Goal: Communication & Community: Answer question/provide support

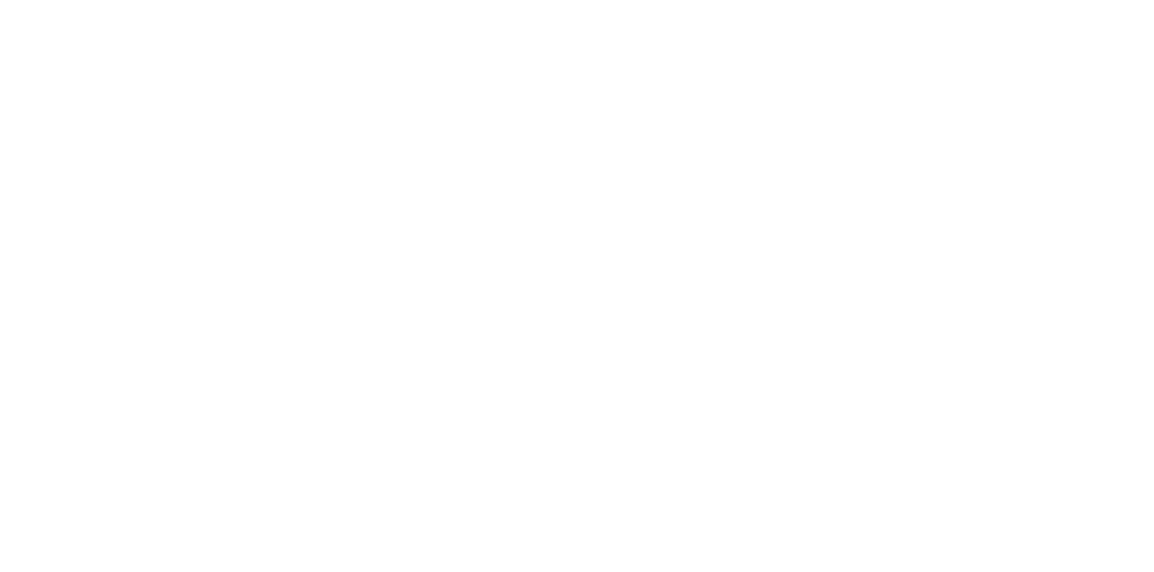
scroll to position [465, 0]
click at [1015, 535] on button "Send" at bounding box center [978, 521] width 71 height 27
click at [965, 97] on button "Close" at bounding box center [932, 100] width 66 height 29
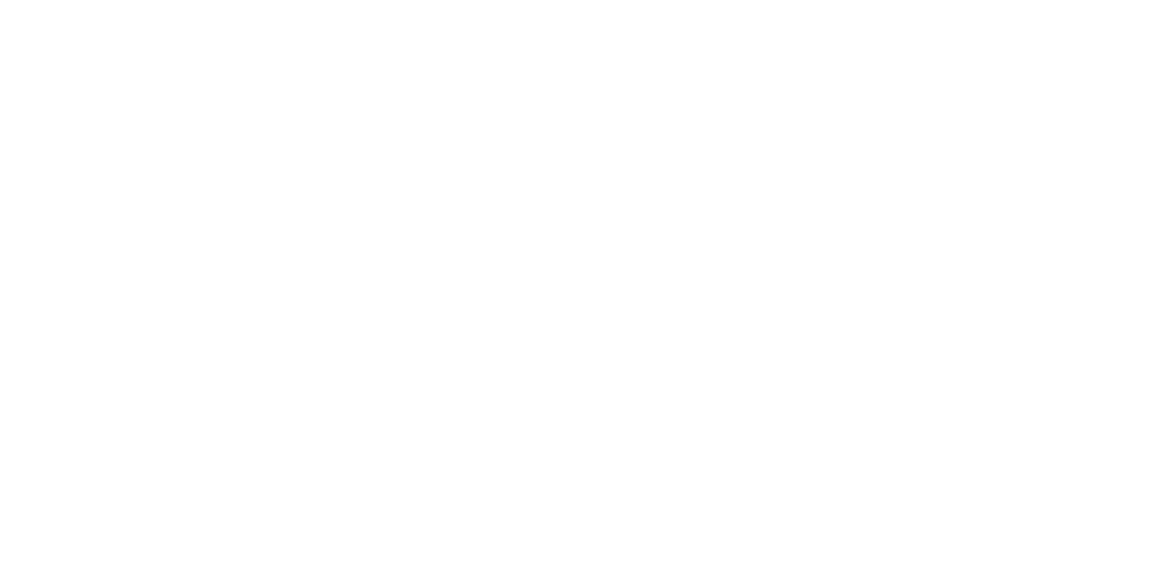
click at [188, 164] on div "Collaborate" at bounding box center [152, 158] width 71 height 16
click at [812, 531] on div at bounding box center [580, 521] width 463 height 19
click at [1015, 535] on button "Send" at bounding box center [978, 521] width 71 height 27
click at [965, 101] on button "Close" at bounding box center [932, 100] width 66 height 29
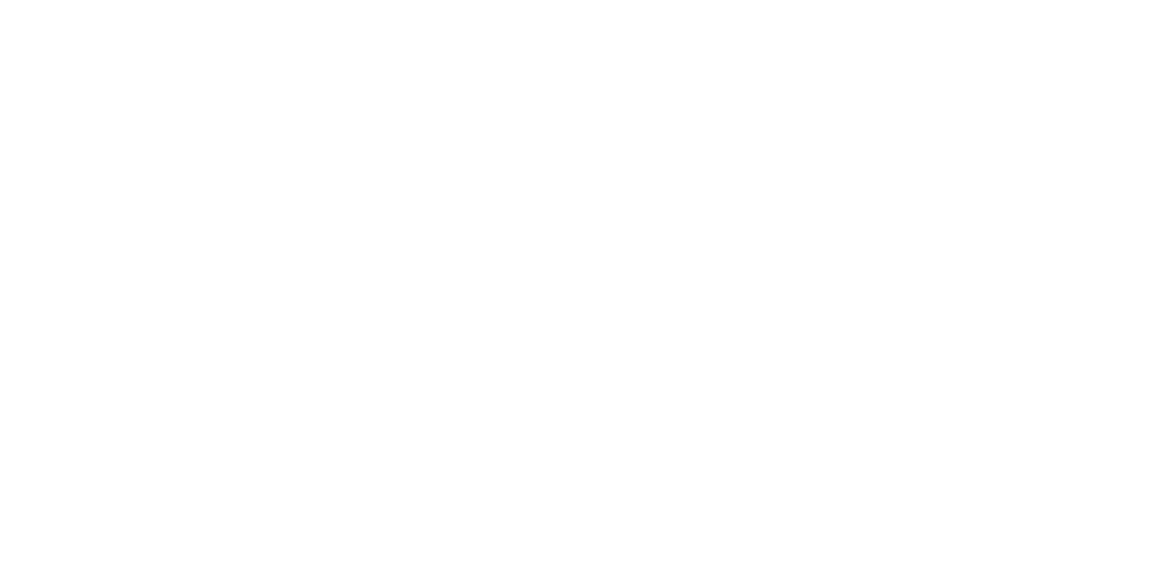
scroll to position [0, 0]
click at [965, 101] on button "Close" at bounding box center [932, 100] width 66 height 29
